Goal: Task Accomplishment & Management: Complete application form

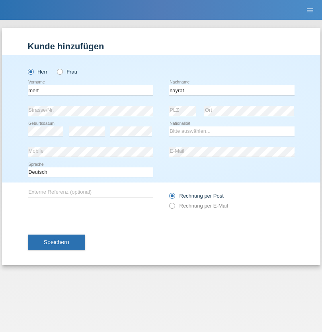
type input "hayrat"
select select "TR"
select select "C"
select select "22"
select select "12"
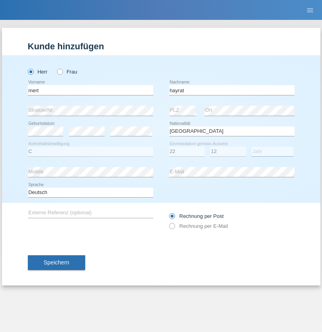
select select "2011"
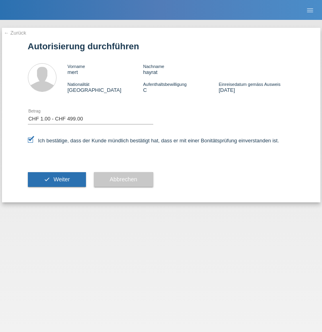
select select "1"
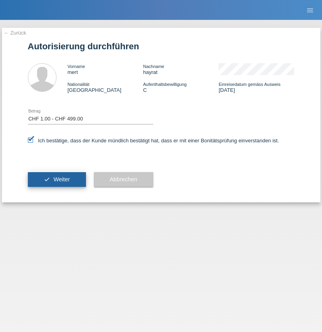
click at [56, 179] on span "Weiter" at bounding box center [61, 179] width 16 height 6
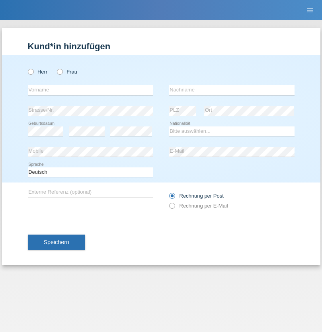
radio input "true"
click at [90, 90] on input "text" at bounding box center [90, 90] width 125 height 10
type input "Nuno Ferreira"
click at [231, 90] on input "text" at bounding box center [231, 90] width 125 height 10
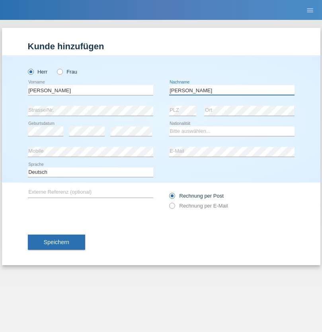
type input "Ferreira"
select select "PT"
select select "C"
select select "10"
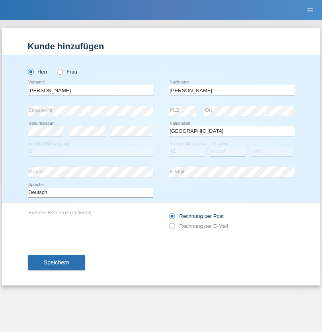
select select "12"
select select "2018"
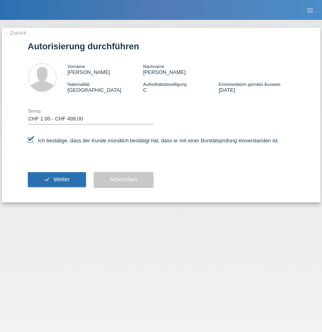
select select "1"
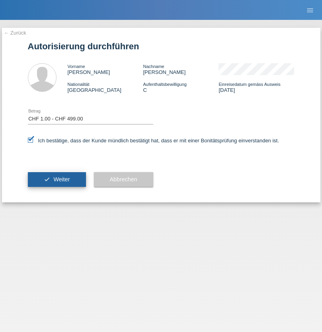
click at [56, 179] on span "Weiter" at bounding box center [61, 179] width 16 height 6
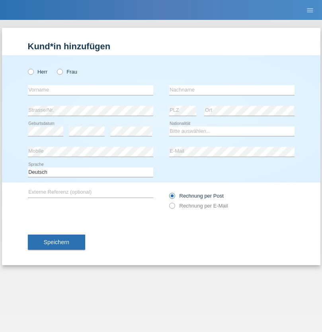
radio input "true"
click at [90, 90] on input "text" at bounding box center [90, 90] width 125 height 10
type input "Azad"
click at [231, 90] on input "text" at bounding box center [231, 90] width 125 height 10
type input "Aydin"
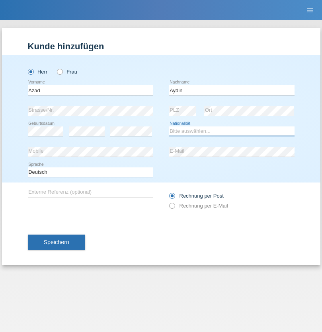
select select "TR"
select select "C"
select select "29"
select select "11"
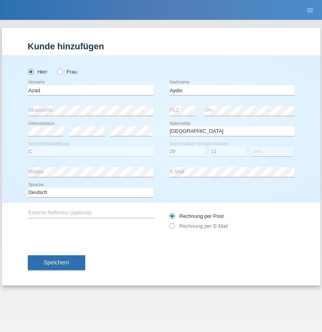
select select "1999"
